Goal: Transaction & Acquisition: Purchase product/service

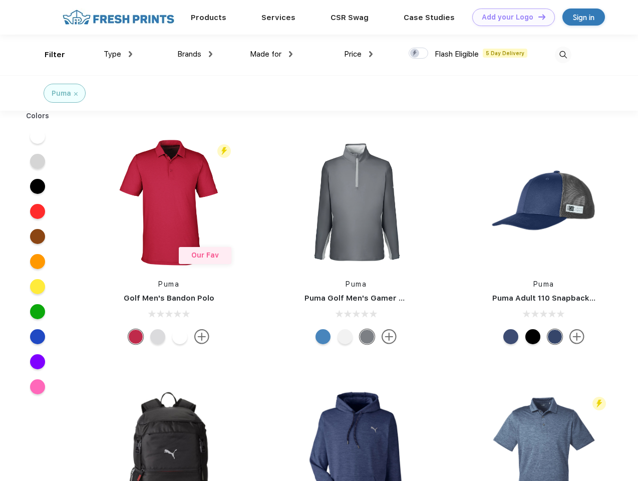
click at [510, 17] on link "Add your Logo Design Tool" at bounding box center [514, 18] width 83 height 18
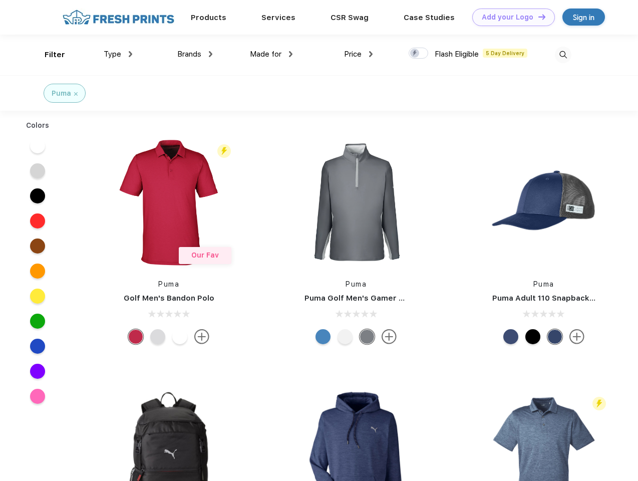
click at [0, 0] on div "Design Tool" at bounding box center [0, 0] width 0 height 0
click at [538, 17] on link "Add your Logo Design Tool" at bounding box center [514, 18] width 83 height 18
click at [48, 55] on div "Filter" at bounding box center [55, 55] width 21 height 12
click at [118, 54] on span "Type" at bounding box center [113, 54] width 18 height 9
click at [195, 54] on span "Brands" at bounding box center [189, 54] width 24 height 9
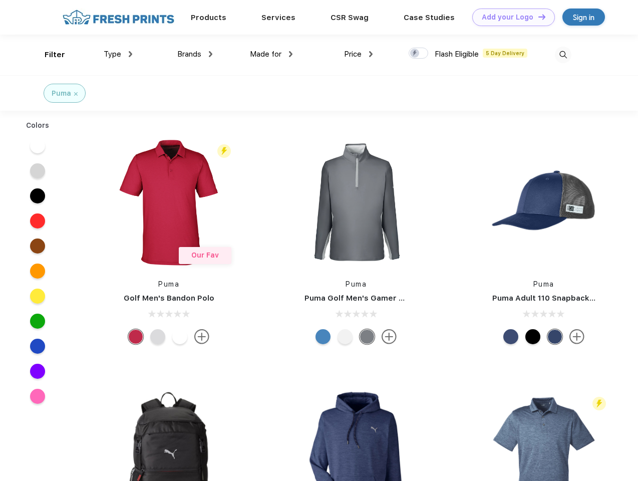
click at [272, 54] on span "Made for" at bounding box center [266, 54] width 32 height 9
click at [359, 54] on span "Price" at bounding box center [353, 54] width 18 height 9
click at [419, 54] on div at bounding box center [419, 53] width 20 height 11
click at [415, 54] on input "checkbox" at bounding box center [412, 50] width 7 height 7
click at [563, 55] on img at bounding box center [563, 55] width 17 height 17
